Goal: Check status

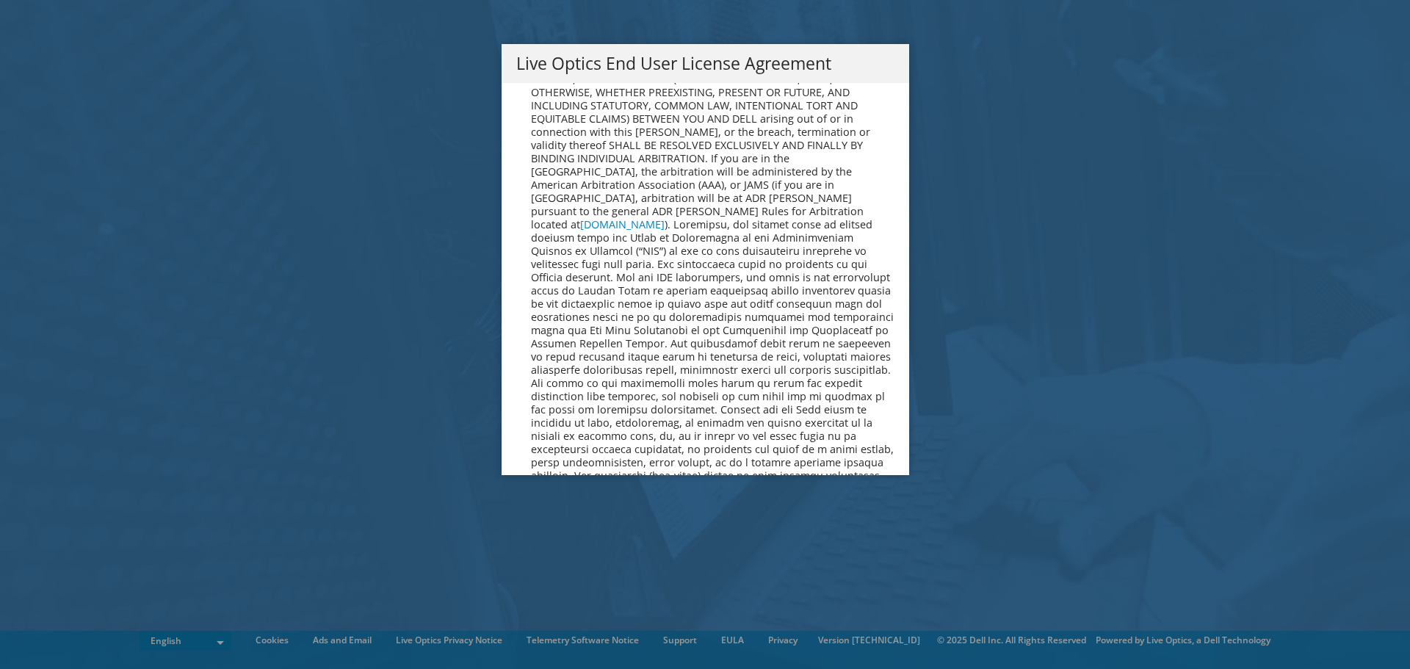
scroll to position [5555, 0]
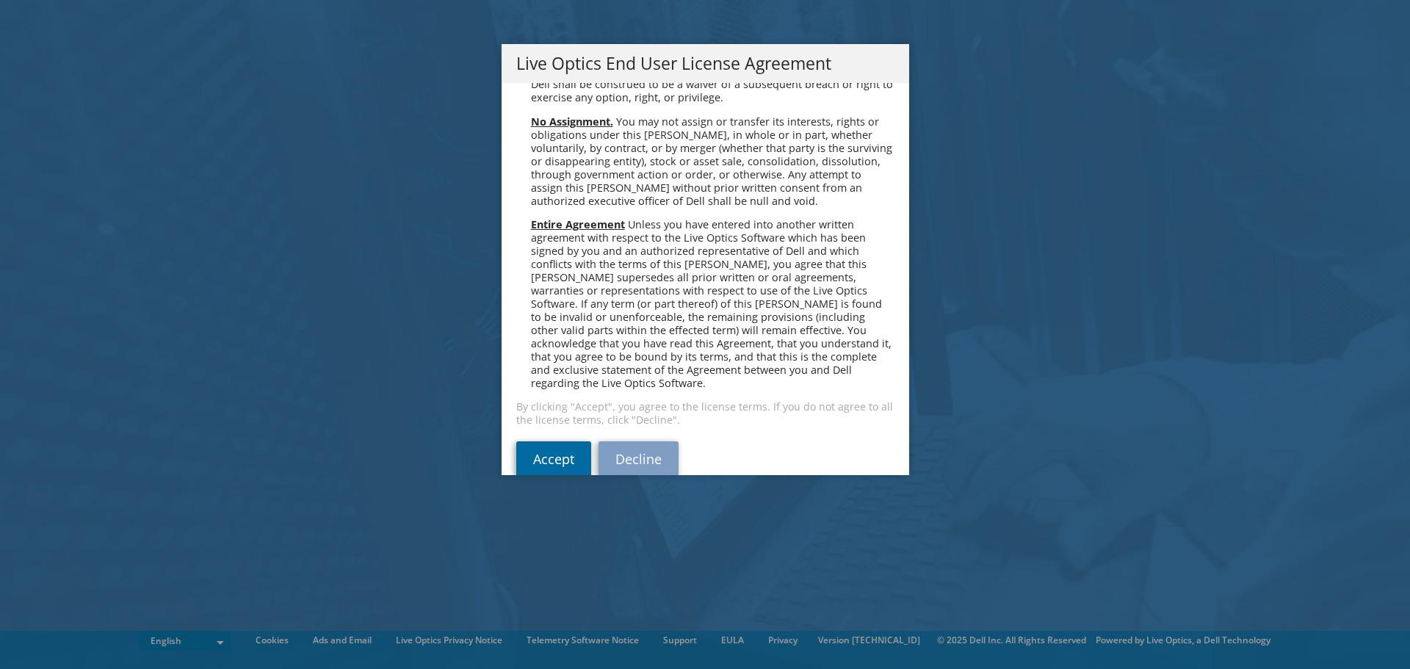
click at [552, 441] on link "Accept" at bounding box center [553, 458] width 75 height 35
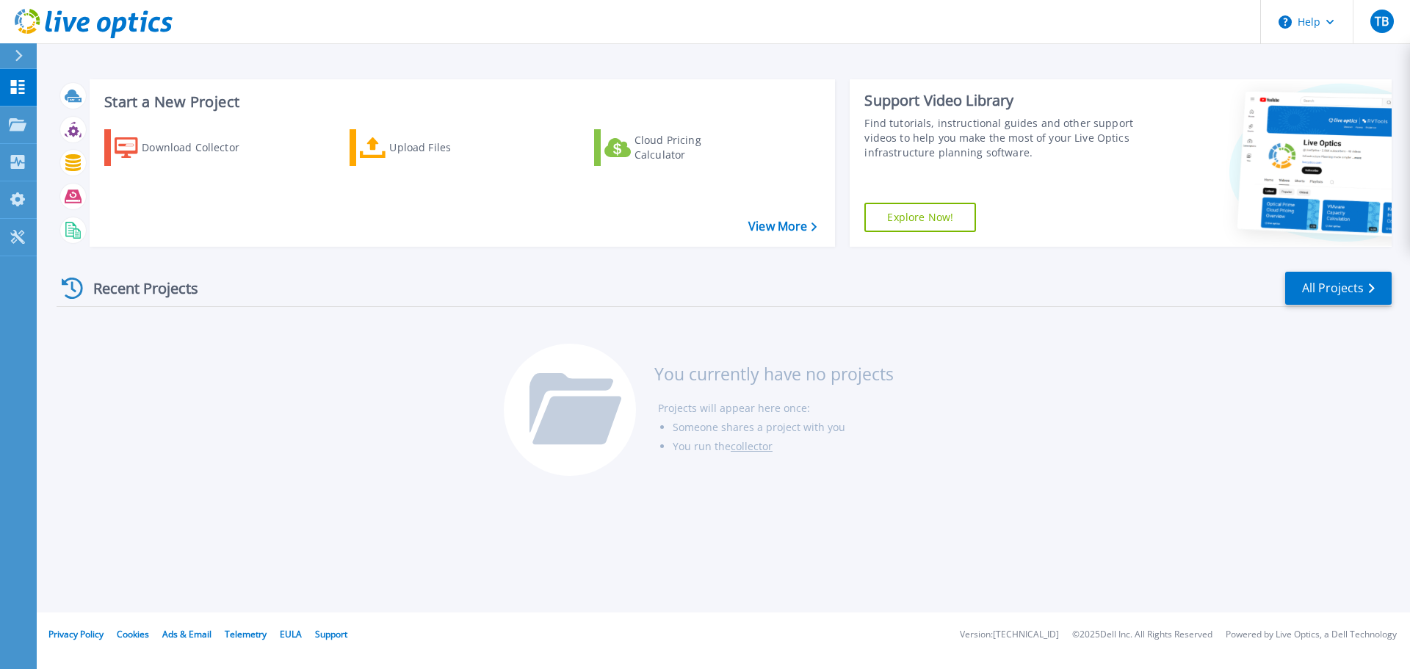
drag, startPoint x: 1323, startPoint y: 0, endPoint x: 253, endPoint y: 392, distance: 1139.2
click at [253, 392] on div "Recent Projects All Projects You currently have no projects Projects will appea…" at bounding box center [724, 375] width 1335 height 232
click at [779, 227] on link "View More" at bounding box center [782, 227] width 68 height 14
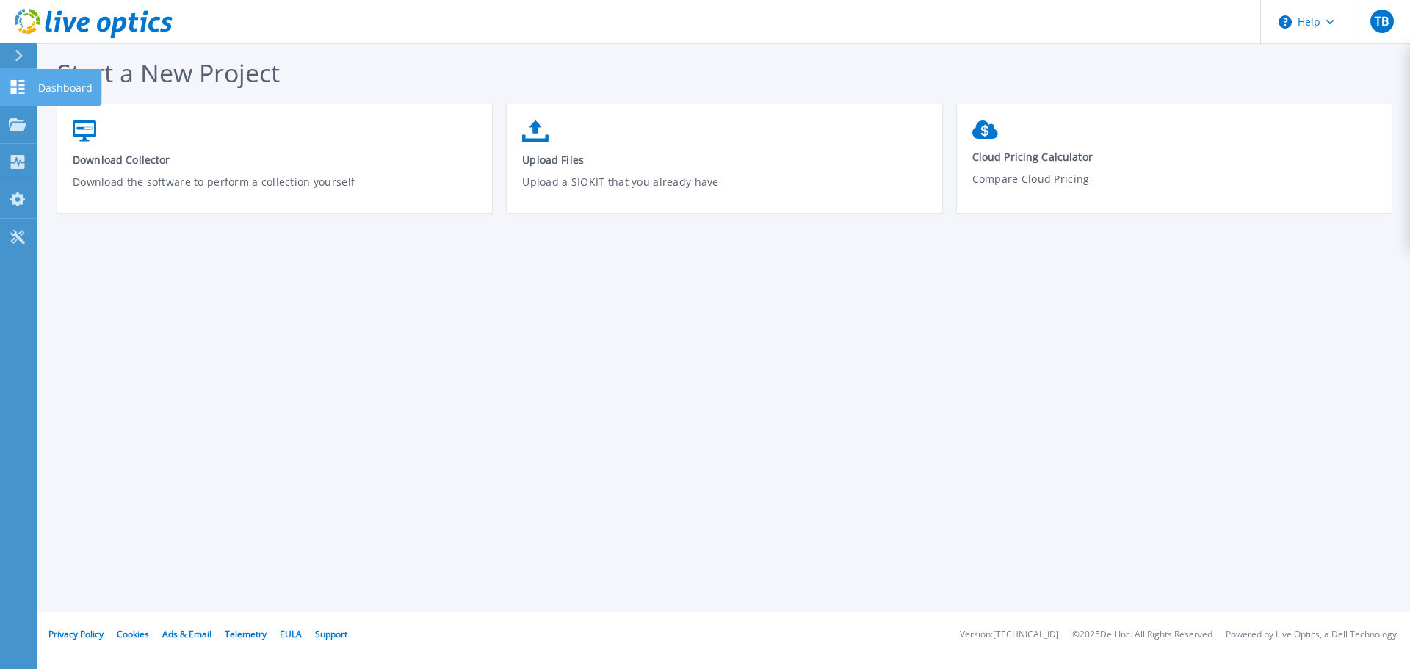
click at [21, 82] on icon at bounding box center [18, 87] width 14 height 14
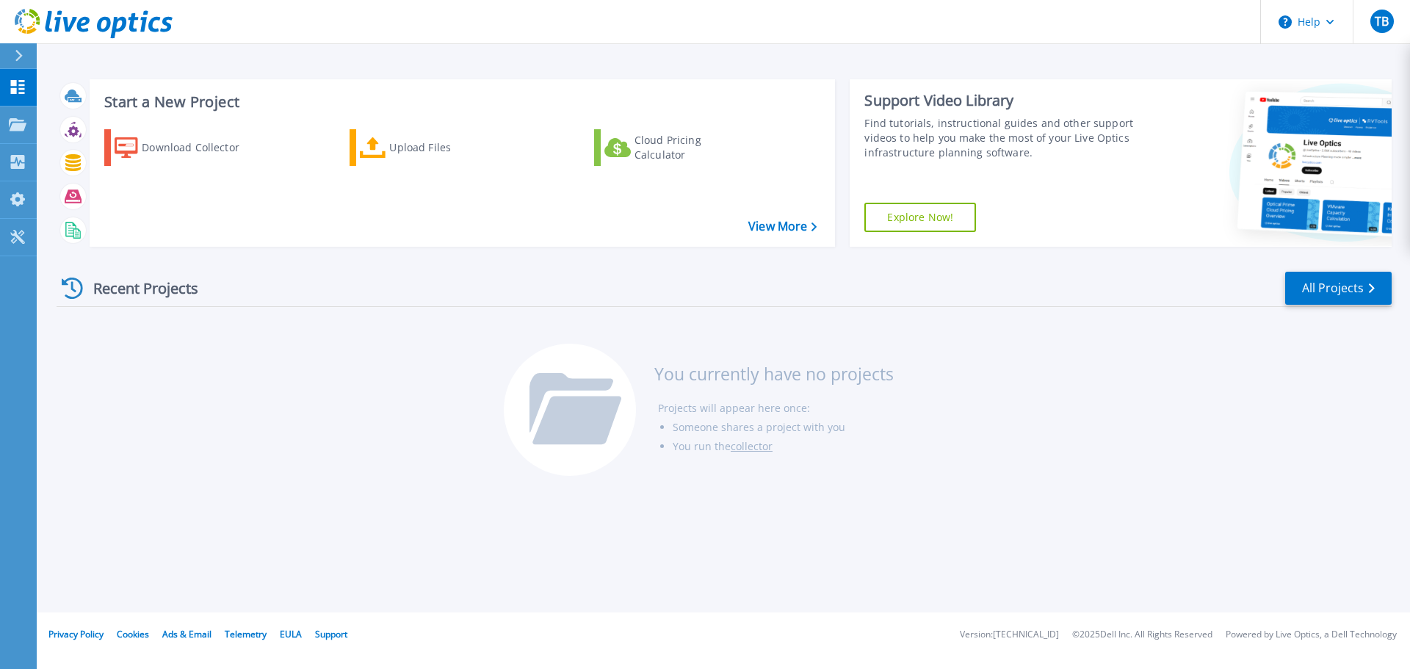
click at [1017, 309] on div "Recent Projects All Projects You currently have no projects Projects will appea…" at bounding box center [724, 375] width 1335 height 232
click at [1343, 284] on link "All Projects" at bounding box center [1338, 288] width 107 height 33
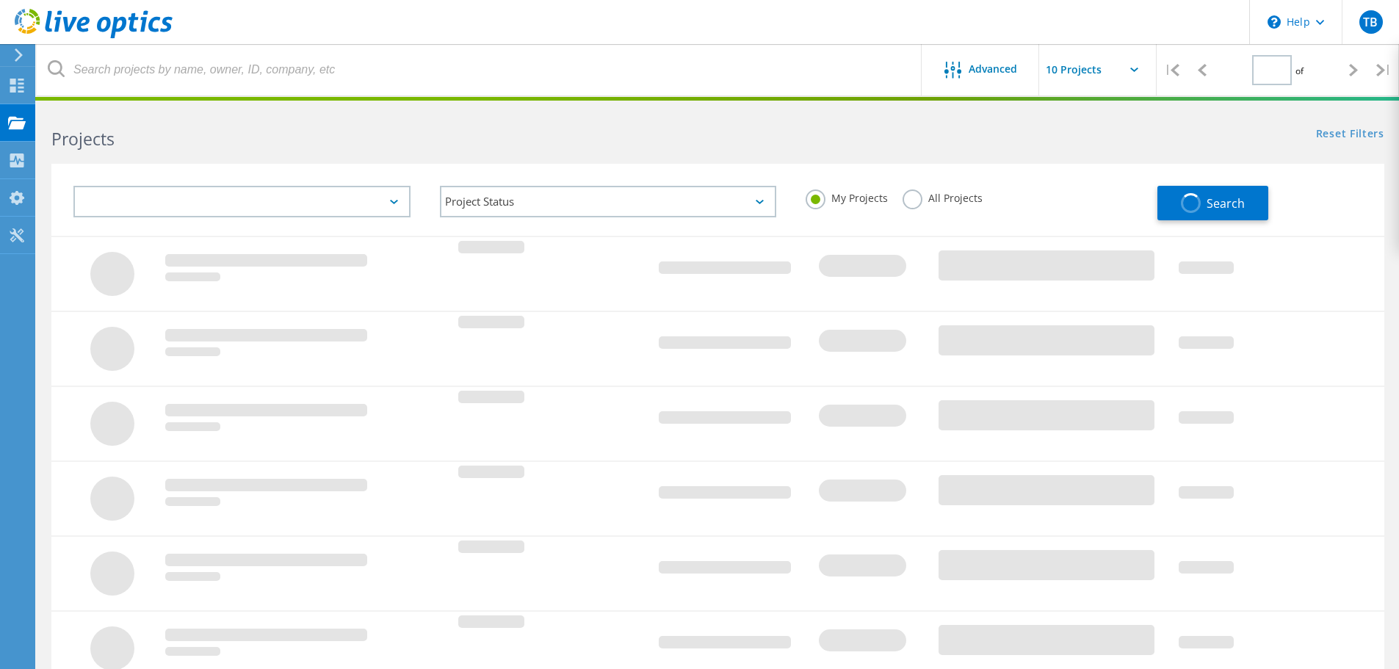
type input "1"
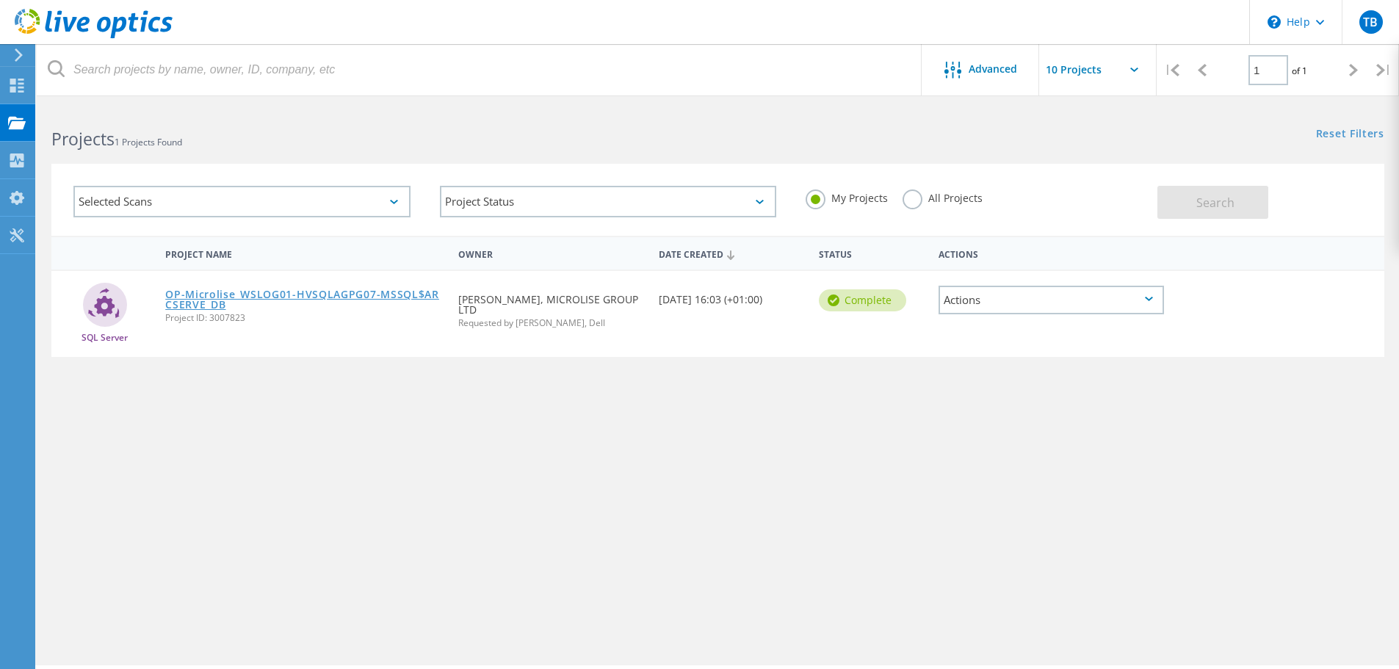
click at [317, 293] on link "OP-Microlise_WSLOG01-HVSQLAGPG07-MSSQL$ARCSERVE_DB" at bounding box center [304, 299] width 278 height 21
